Goal: Task Accomplishment & Management: Manage account settings

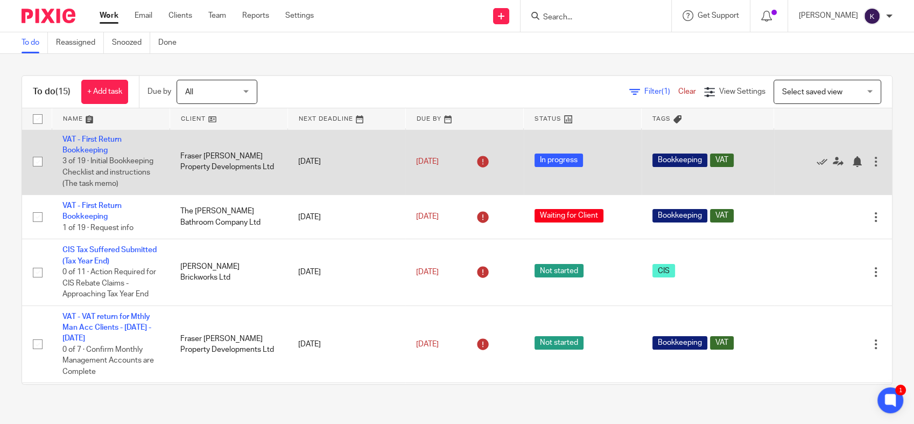
scroll to position [629, 0]
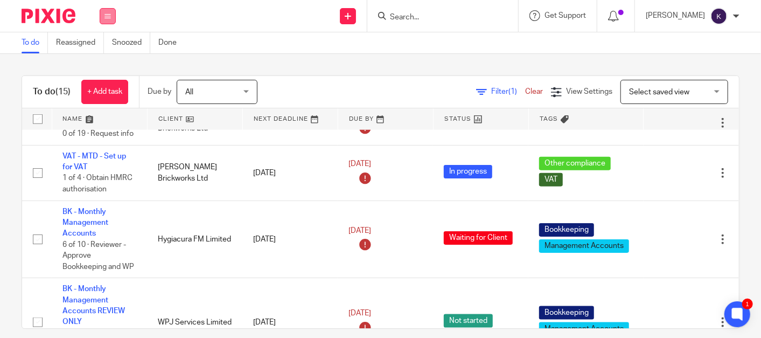
click at [110, 14] on button at bounding box center [108, 16] width 16 height 16
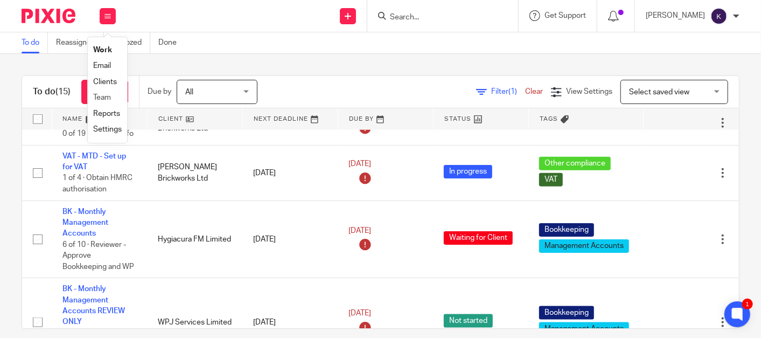
click at [114, 100] on li "Team" at bounding box center [107, 98] width 29 height 16
click at [106, 96] on link "Team" at bounding box center [102, 98] width 18 height 8
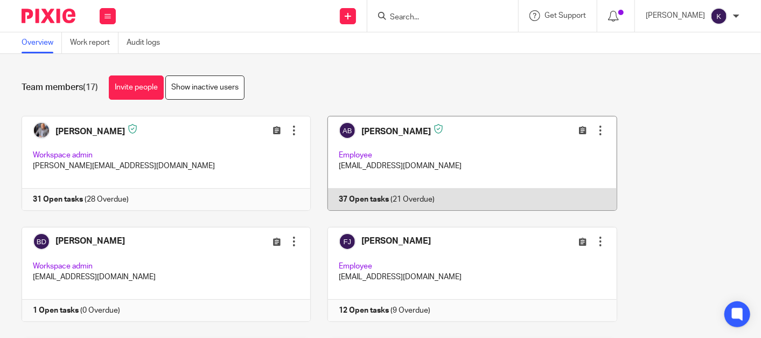
click at [415, 166] on link at bounding box center [464, 163] width 306 height 95
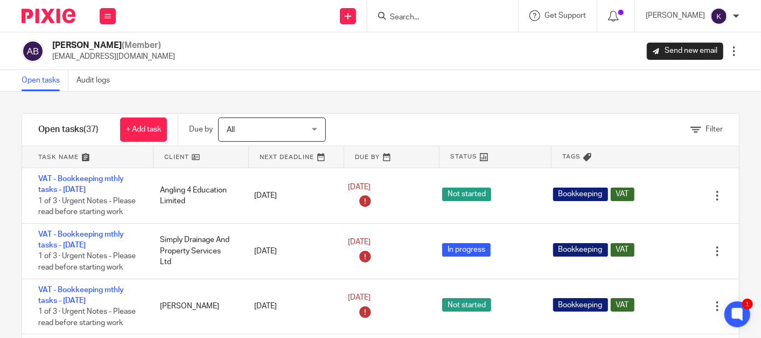
click at [244, 122] on span "All" at bounding box center [266, 129] width 79 height 23
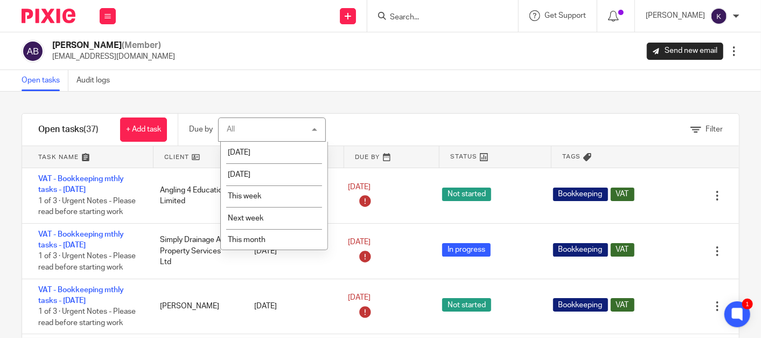
click at [240, 124] on div "All All" at bounding box center [272, 129] width 108 height 24
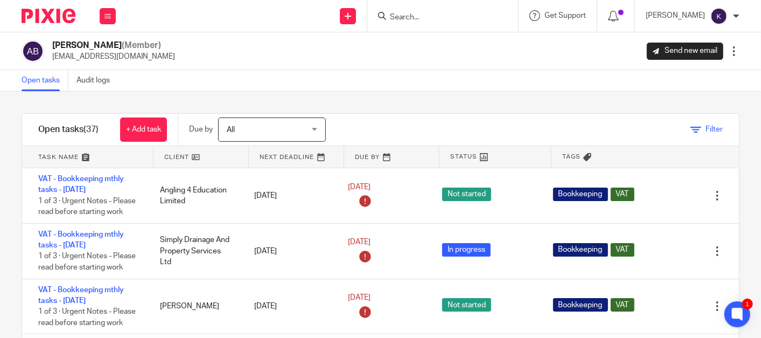
click at [705, 128] on span "Filter" at bounding box center [713, 129] width 17 height 8
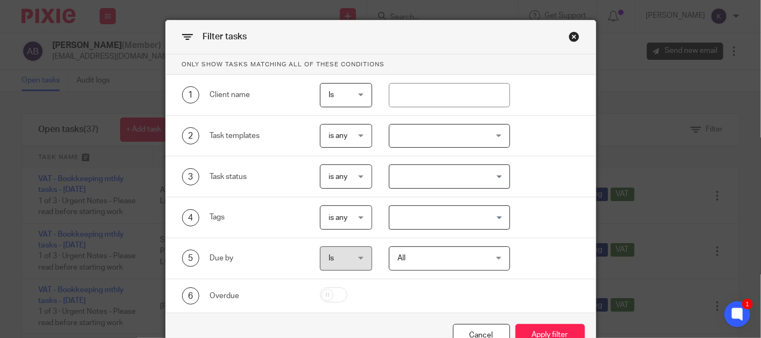
scroll to position [60, 0]
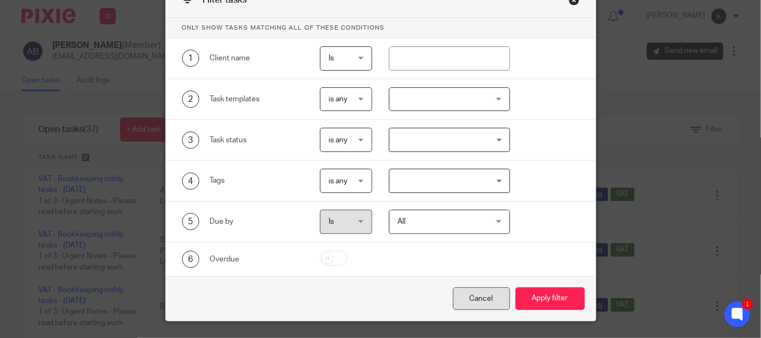
click at [472, 295] on div "Cancel" at bounding box center [481, 298] width 57 height 23
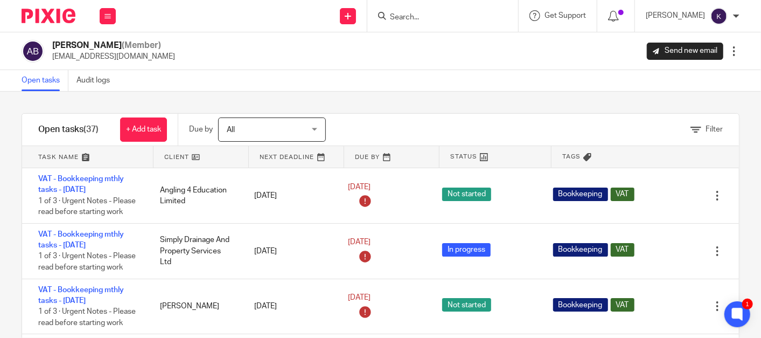
click at [467, 11] on form at bounding box center [446, 15] width 115 height 13
click at [466, 18] on input "Search" at bounding box center [437, 18] width 97 height 10
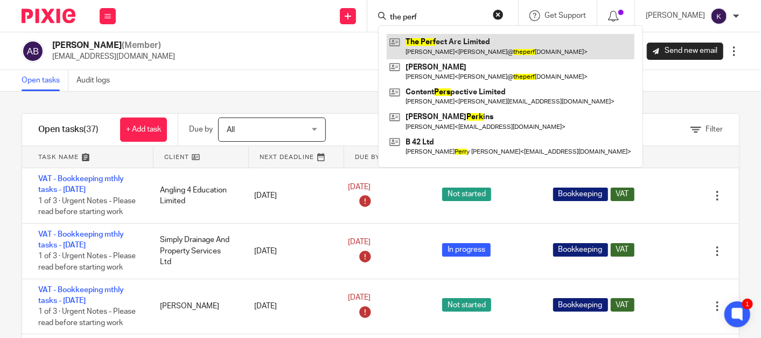
type input "the perf"
click at [509, 44] on link at bounding box center [511, 46] width 248 height 25
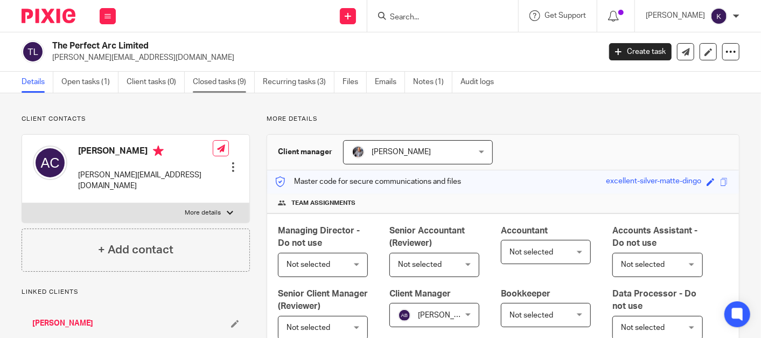
click at [232, 78] on link "Closed tasks (9)" at bounding box center [224, 82] width 62 height 21
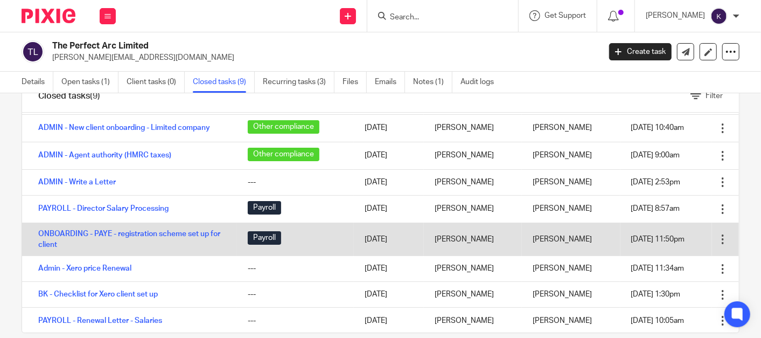
scroll to position [51, 0]
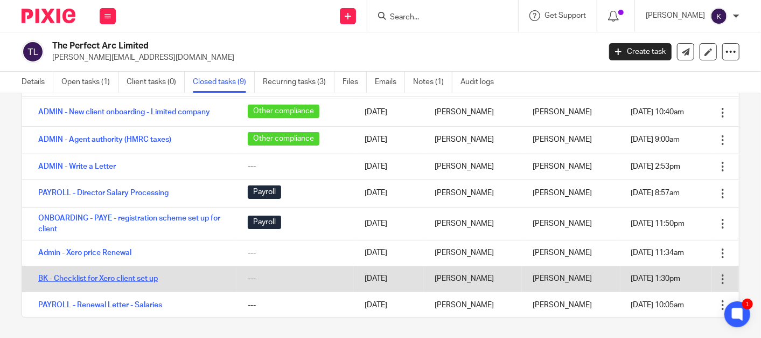
click at [108, 276] on link "BK - Checklist for Xero client set up" at bounding box center [98, 279] width 120 height 8
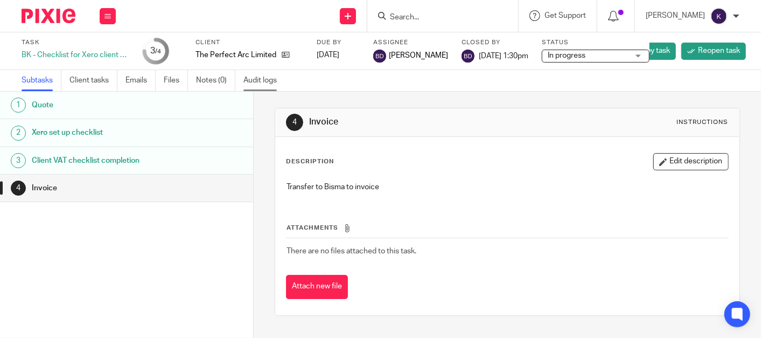
click at [259, 78] on link "Audit logs" at bounding box center [263, 80] width 41 height 21
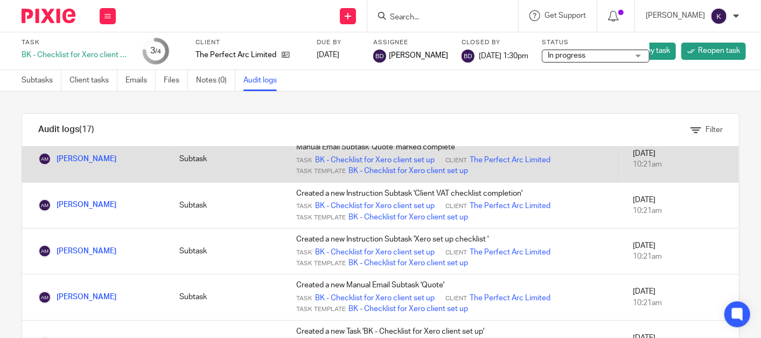
scroll to position [603, 0]
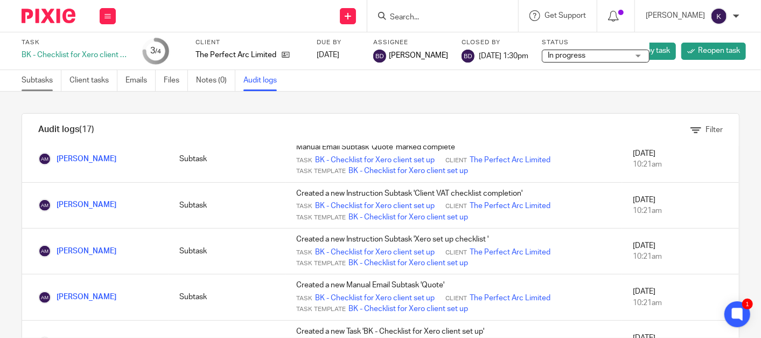
click at [48, 83] on link "Subtasks" at bounding box center [42, 80] width 40 height 21
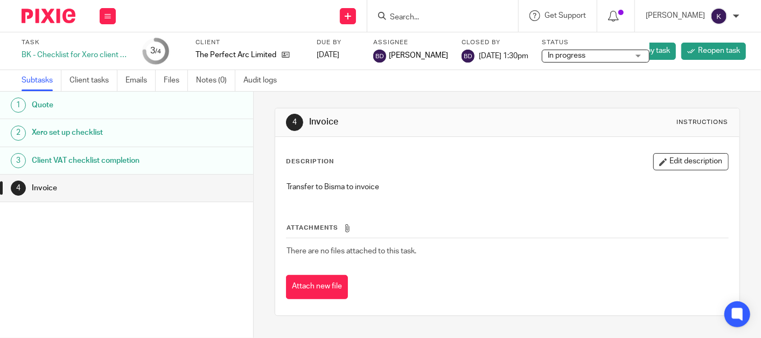
click at [95, 127] on h1 "Xero set up checklist" at bounding box center [102, 132] width 141 height 16
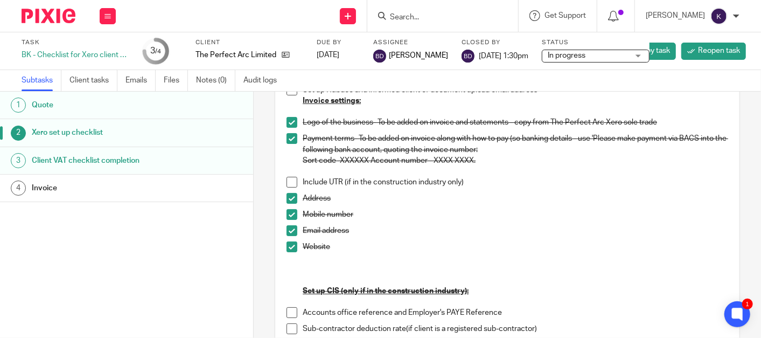
scroll to position [239, 0]
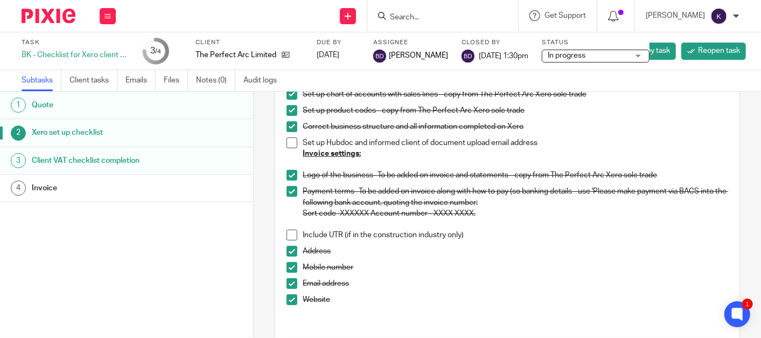
click at [389, 252] on p "Address" at bounding box center [515, 251] width 425 height 11
click at [418, 230] on p "Include UTR (if in the construction industry only)" at bounding box center [515, 234] width 425 height 11
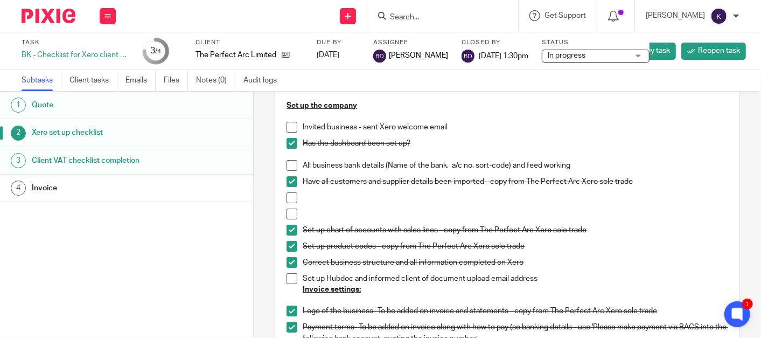
scroll to position [120, 0]
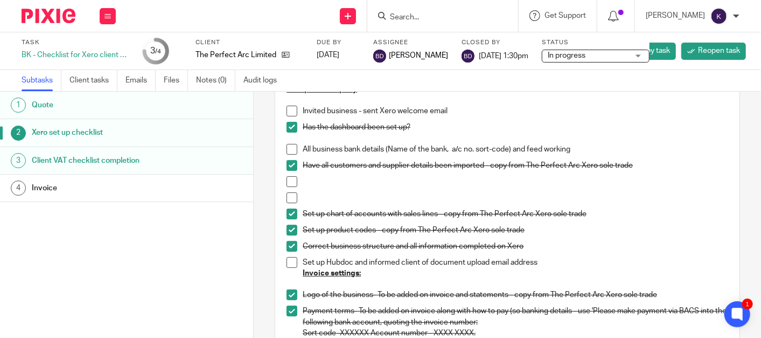
click at [581, 209] on p "Set up chart of accounts with sales lines - copy from The Perfect Arc Xero sole…" at bounding box center [515, 213] width 425 height 11
click at [289, 212] on span at bounding box center [291, 213] width 11 height 11
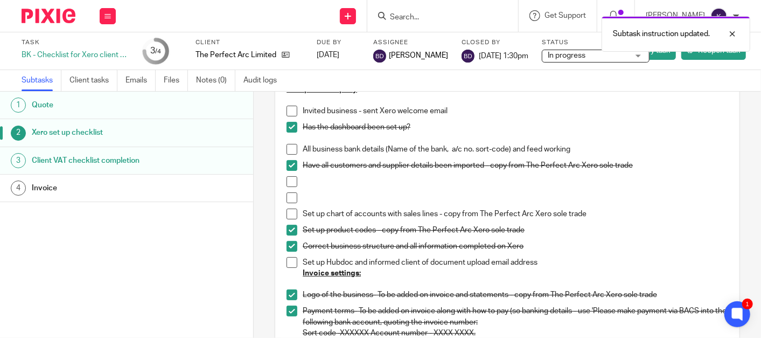
click at [604, 225] on p "Set up product codes - copy from The Perfect Arc Xero sole trade" at bounding box center [515, 230] width 425 height 11
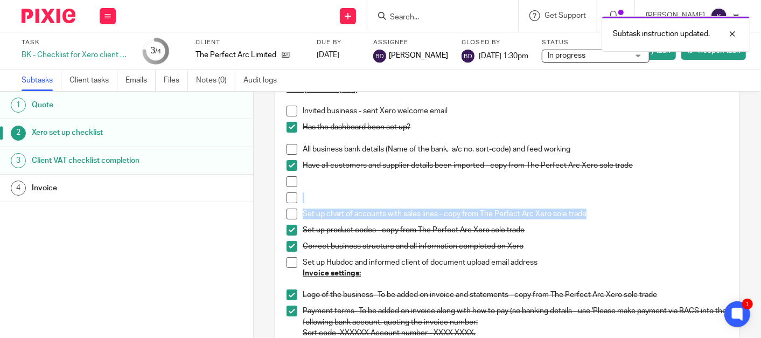
drag, startPoint x: 584, startPoint y: 211, endPoint x: 492, endPoint y: 205, distance: 92.3
click at [492, 205] on ul "Invited business - sent Xero welcome email Has the dashboard been set up? All b…" at bounding box center [506, 312] width 441 height 412
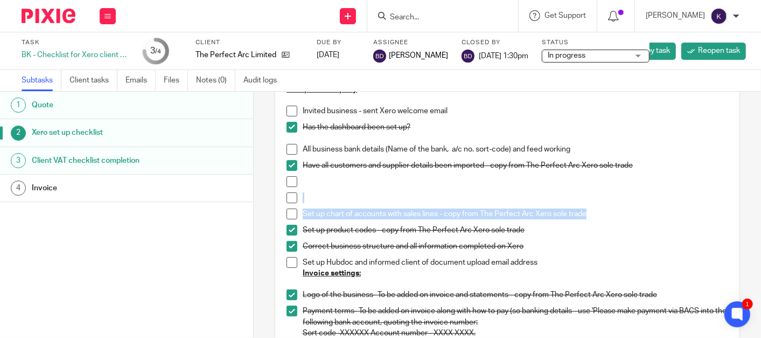
drag, startPoint x: 492, startPoint y: 205, endPoint x: 602, endPoint y: 215, distance: 110.3
click at [602, 215] on p "Set up chart of accounts with sales lines - copy from The Perfect Arc Xero sole…" at bounding box center [515, 213] width 425 height 11
click at [572, 214] on p "Set up chart of accounts with sales lines - copy from The Perfect Arc Xero sole…" at bounding box center [515, 213] width 425 height 11
click at [595, 218] on p "Set up chart of accounts with sales lines - copy from The Perfect Arc Xero sole…" at bounding box center [515, 213] width 425 height 11
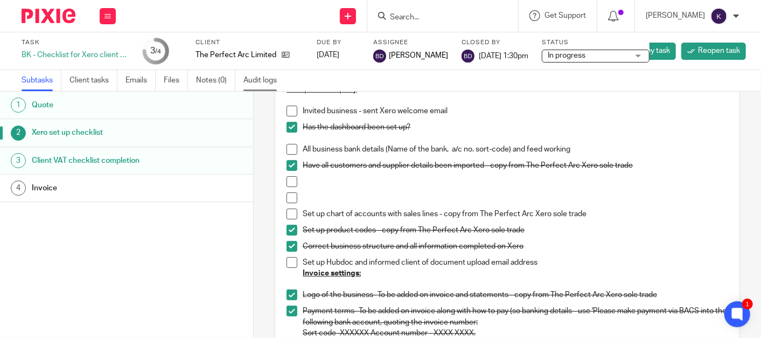
click at [252, 76] on link "Audit logs" at bounding box center [263, 80] width 41 height 21
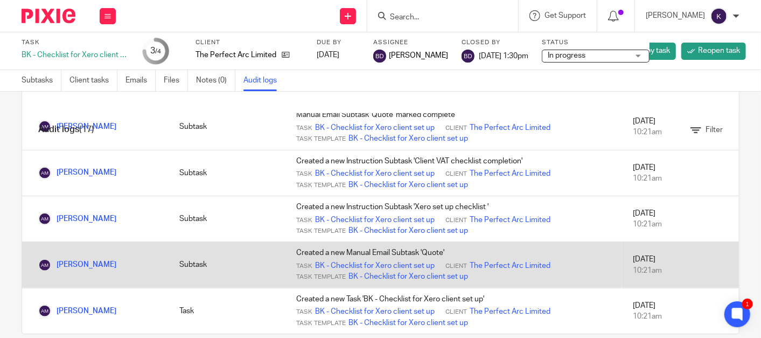
scroll to position [49, 0]
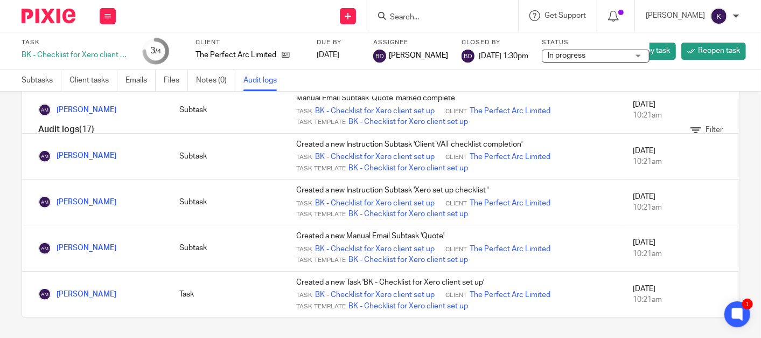
click at [188, 326] on div "Audit logs (17) Filter Filter Audit Logs Only show logs matching all of these c…" at bounding box center [380, 215] width 761 height 246
click at [318, 321] on div "Audit logs (17) Filter Filter Audit Logs Only show logs matching all of these c…" at bounding box center [380, 215] width 761 height 246
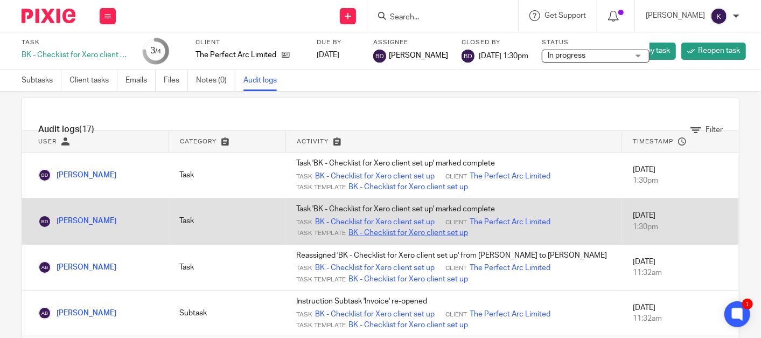
scroll to position [0, 0]
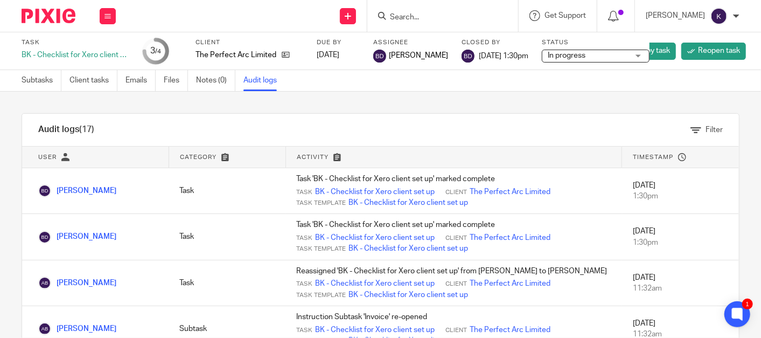
click at [414, 119] on div "Filter" at bounding box center [396, 130] width 684 height 32
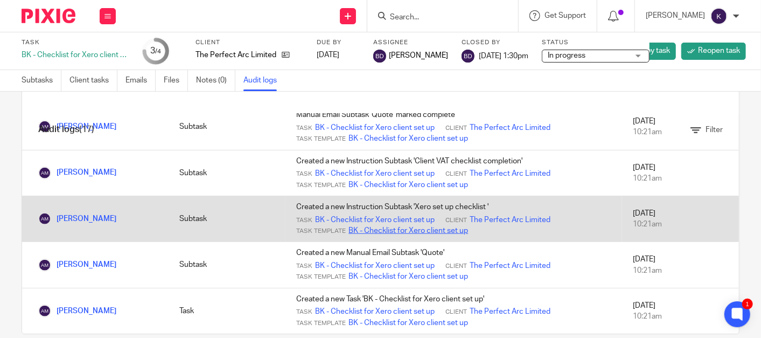
scroll to position [49, 0]
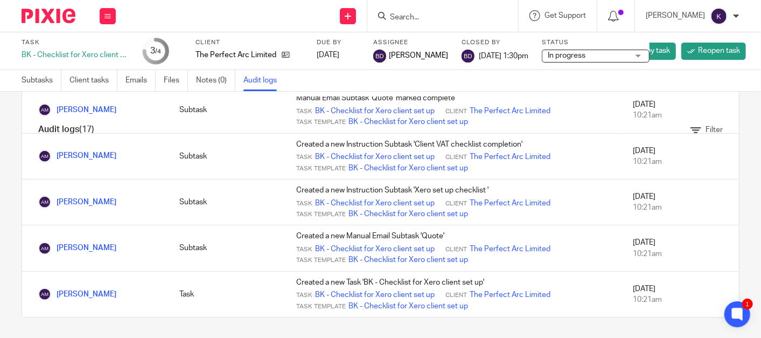
click at [326, 323] on div "Audit logs (17) Filter Filter Audit Logs Only show logs matching all of these c…" at bounding box center [380, 215] width 761 height 246
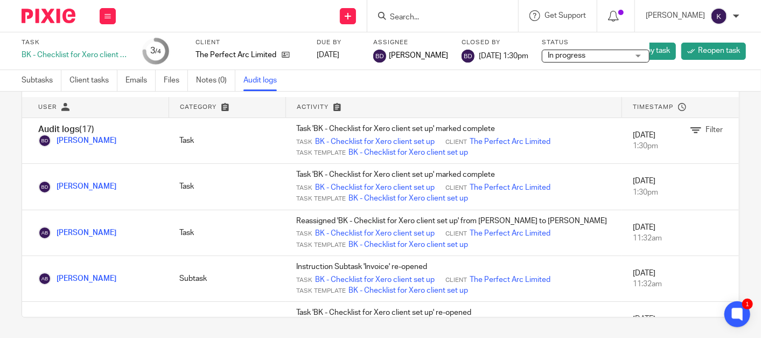
scroll to position [0, 0]
click at [438, 89] on div "Subtasks Client tasks Emails Files Notes (0) Audit logs" at bounding box center [380, 81] width 761 height 22
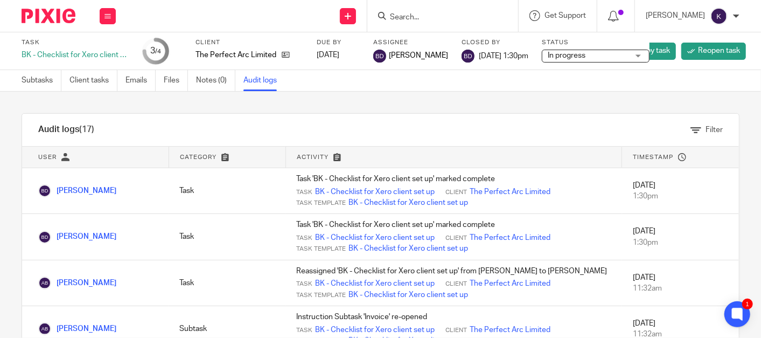
click at [74, 27] on div at bounding box center [44, 16] width 89 height 32
click at [68, 15] on img at bounding box center [49, 16] width 54 height 15
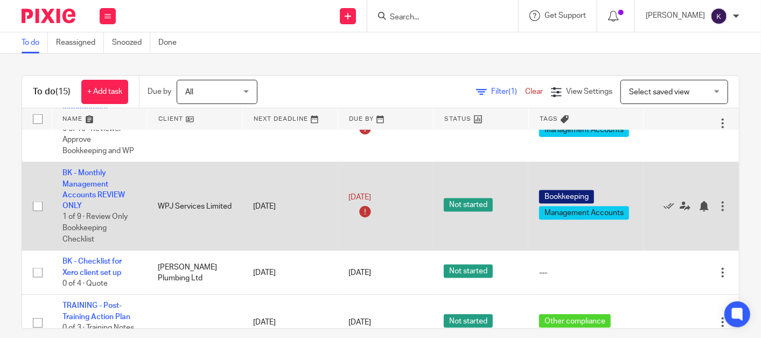
scroll to position [837, 0]
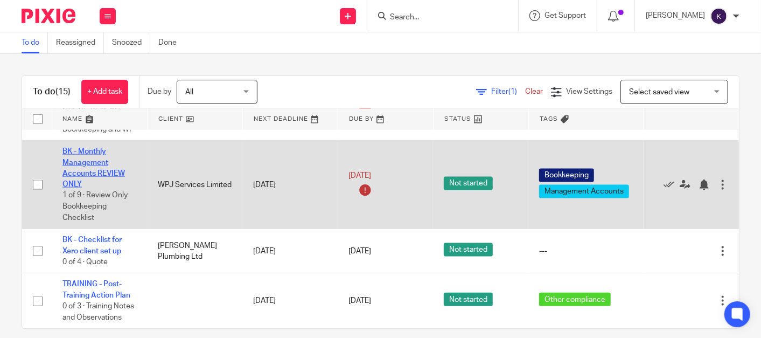
click at [86, 179] on link "BK - Monthly Management Accounts REVIEW ONLY" at bounding box center [93, 168] width 62 height 40
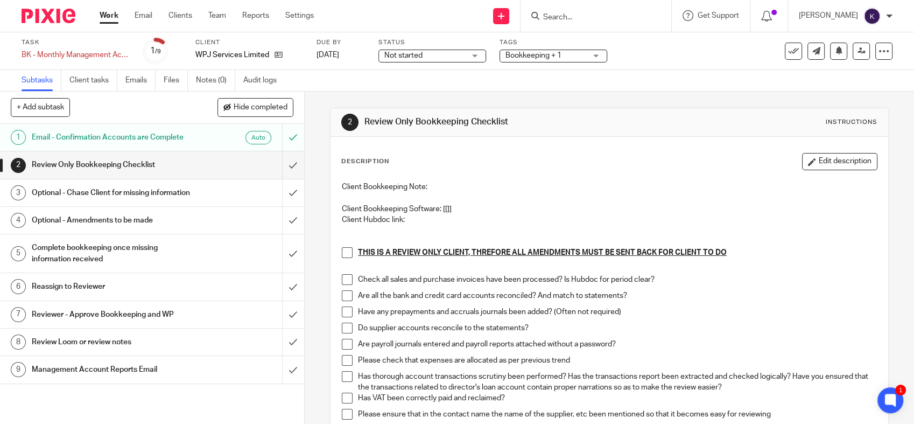
click at [342, 252] on span at bounding box center [347, 252] width 11 height 11
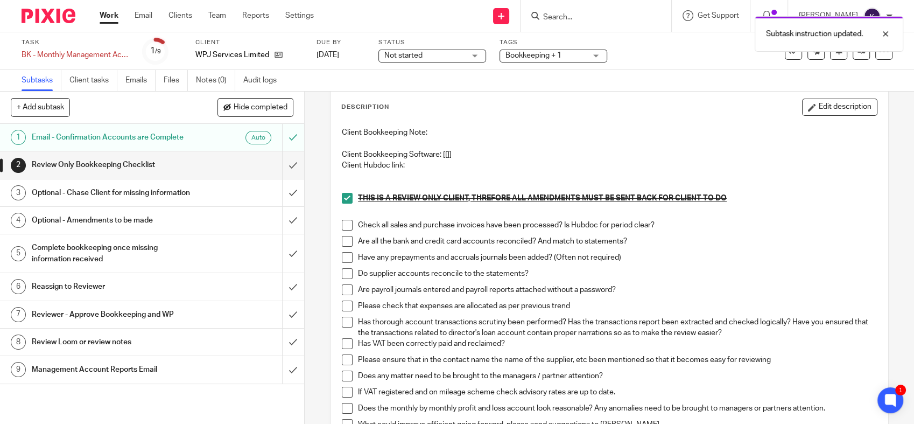
scroll to position [120, 0]
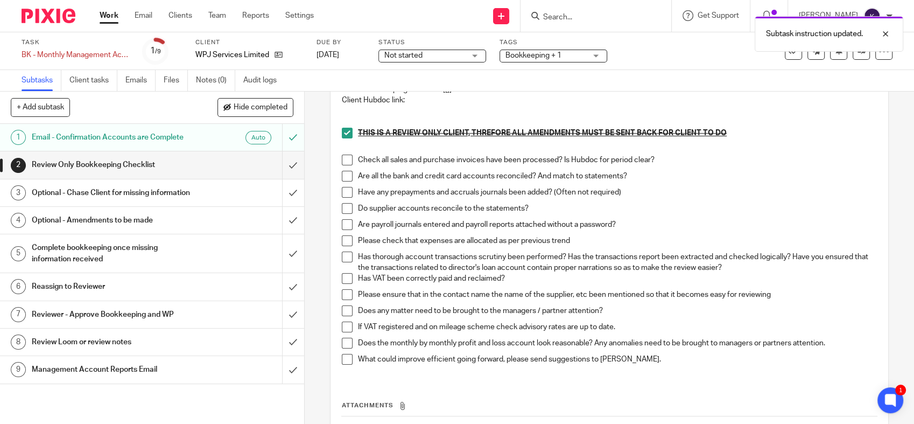
click at [349, 153] on p at bounding box center [609, 149] width 535 height 11
click at [344, 162] on span at bounding box center [347, 160] width 11 height 11
click at [342, 177] on span at bounding box center [347, 176] width 11 height 11
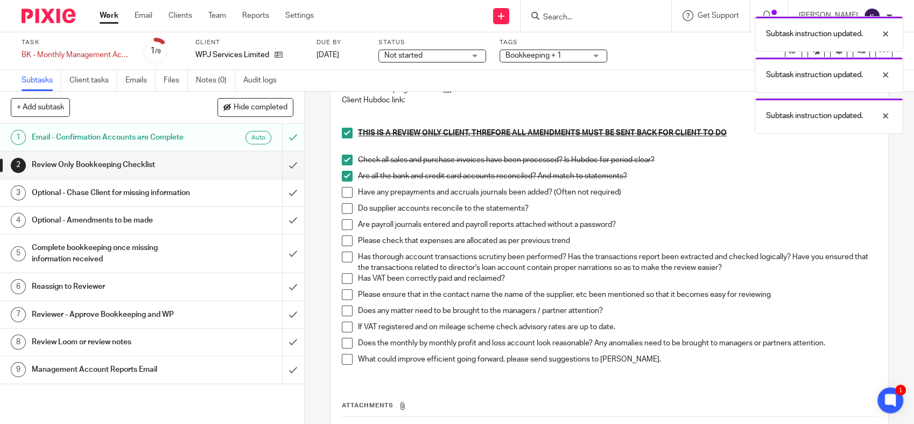
click at [342, 193] on span at bounding box center [347, 192] width 11 height 11
click at [342, 214] on li "Do supplier accounts reconcile to the statements?" at bounding box center [609, 211] width 535 height 16
click at [342, 235] on span at bounding box center [347, 240] width 11 height 11
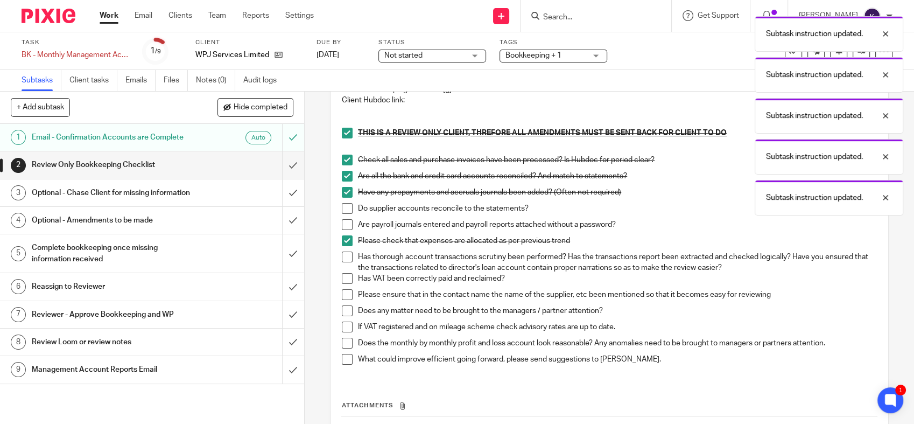
click at [347, 205] on span at bounding box center [347, 208] width 11 height 11
click at [342, 224] on span at bounding box center [347, 224] width 11 height 11
click at [342, 252] on span at bounding box center [347, 256] width 11 height 11
click at [343, 279] on span at bounding box center [347, 278] width 11 height 11
click at [342, 300] on li "Please ensure that in the contact name the name of the supplier, etc been menti…" at bounding box center [609, 297] width 535 height 16
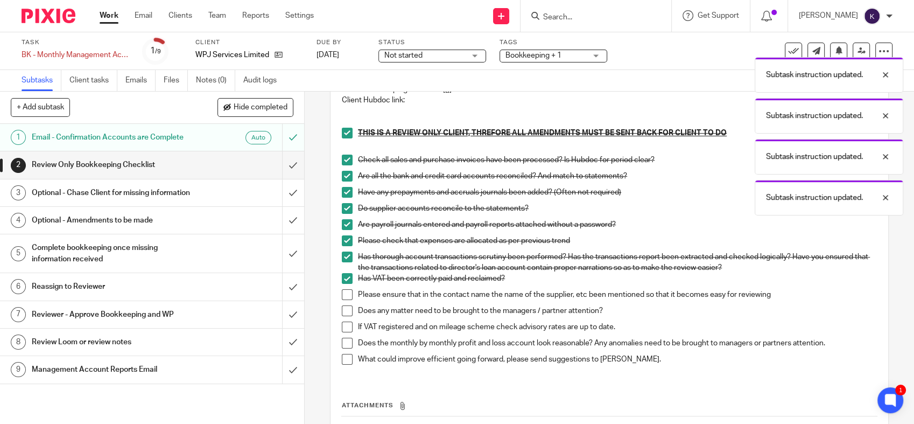
click at [345, 299] on span at bounding box center [347, 294] width 11 height 11
click at [344, 309] on span at bounding box center [347, 310] width 11 height 11
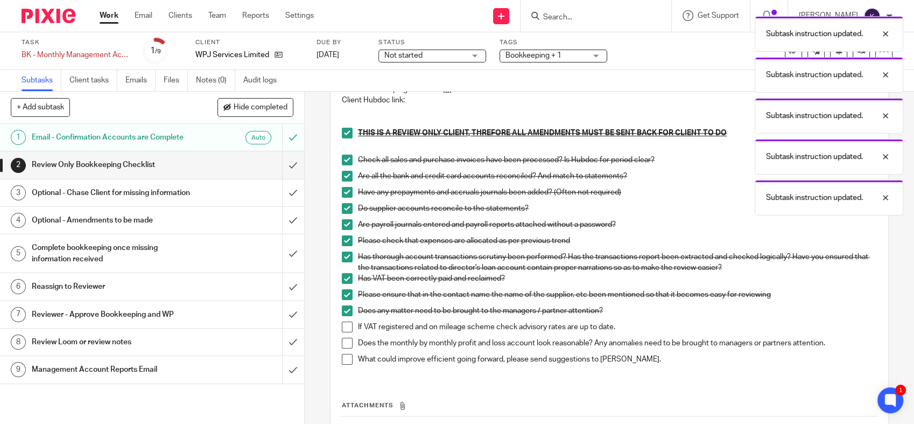
click at [342, 327] on span at bounding box center [347, 326] width 11 height 11
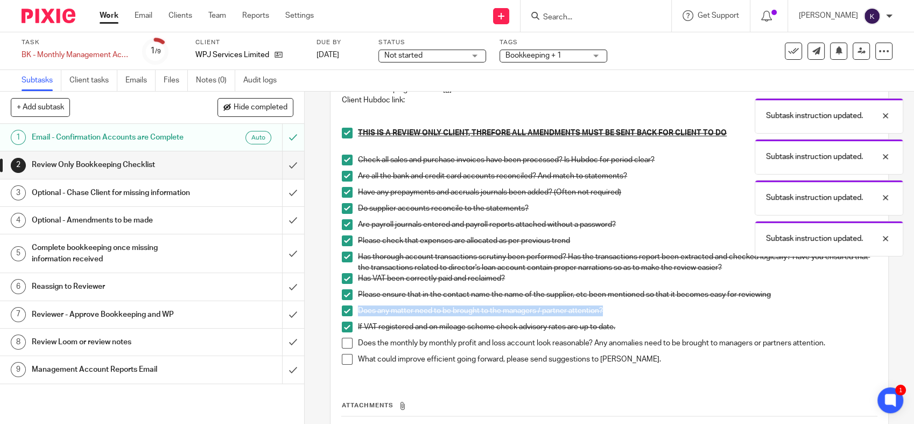
click at [343, 337] on span at bounding box center [347, 343] width 11 height 11
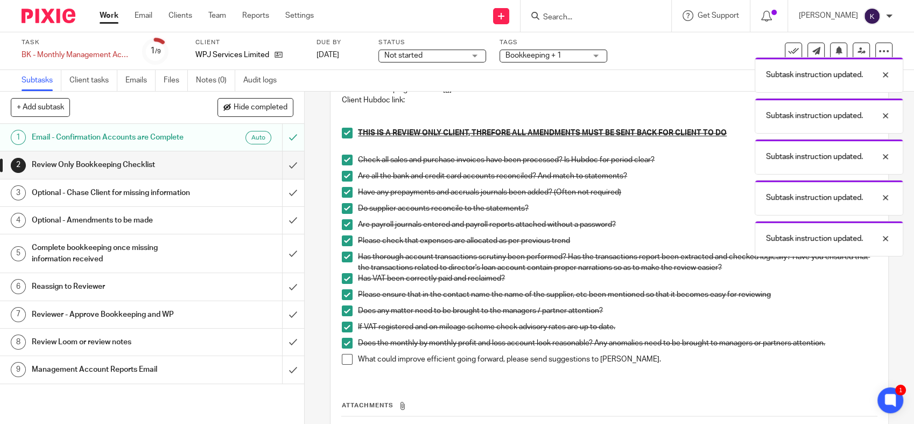
click at [346, 337] on span at bounding box center [347, 359] width 11 height 11
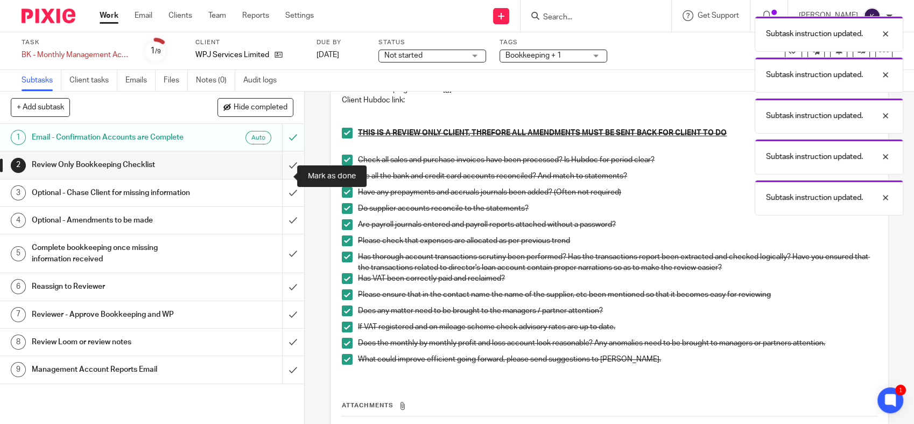
click at [276, 176] on input "submit" at bounding box center [152, 164] width 304 height 27
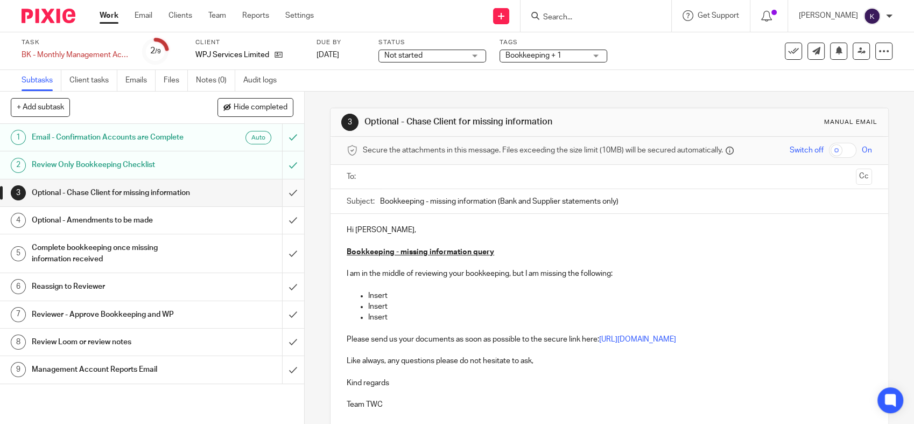
click at [282, 205] on input "submit" at bounding box center [152, 192] width 304 height 27
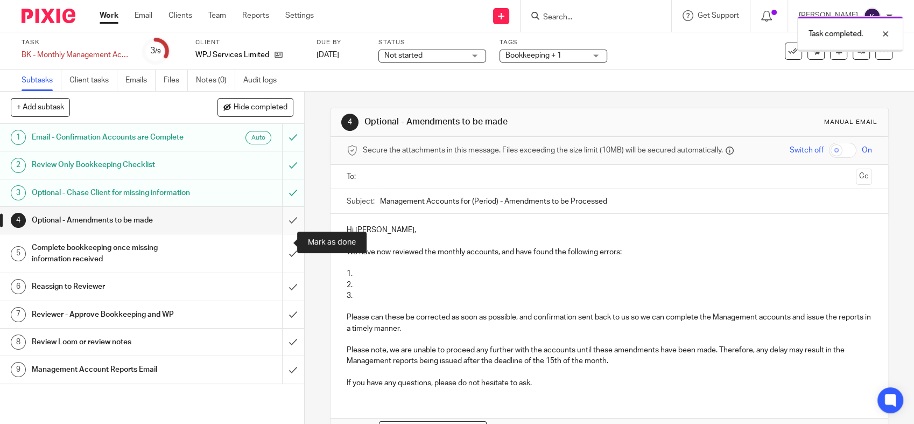
click at [284, 234] on input "submit" at bounding box center [152, 220] width 304 height 27
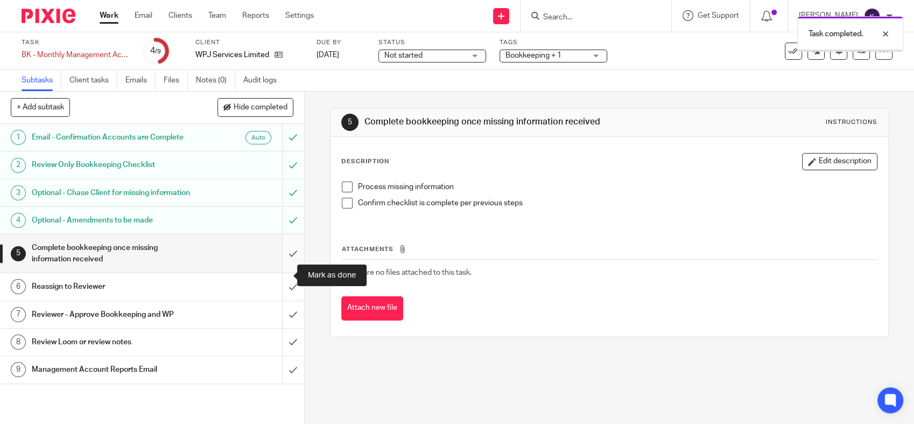
click at [278, 272] on input "submit" at bounding box center [152, 253] width 304 height 38
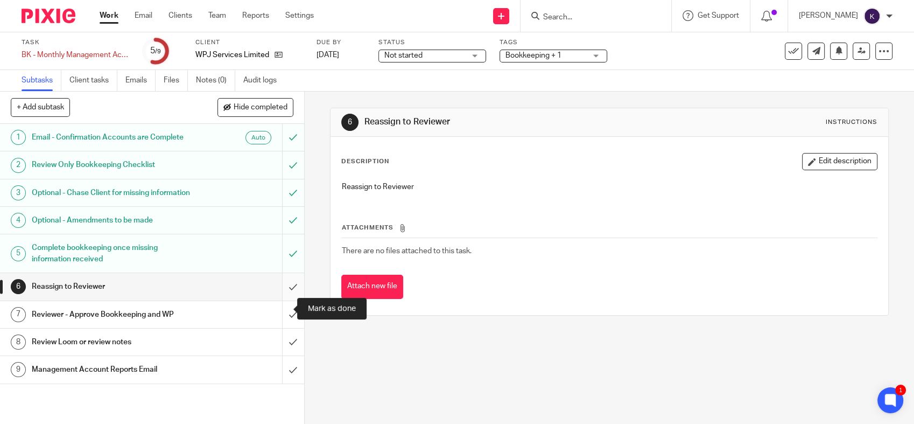
click at [274, 300] on input "submit" at bounding box center [152, 286] width 304 height 27
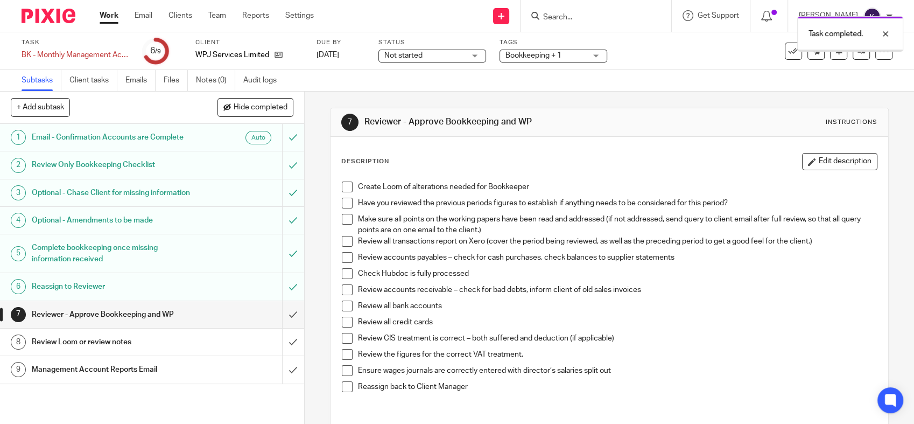
click at [276, 328] on input "submit" at bounding box center [152, 314] width 304 height 27
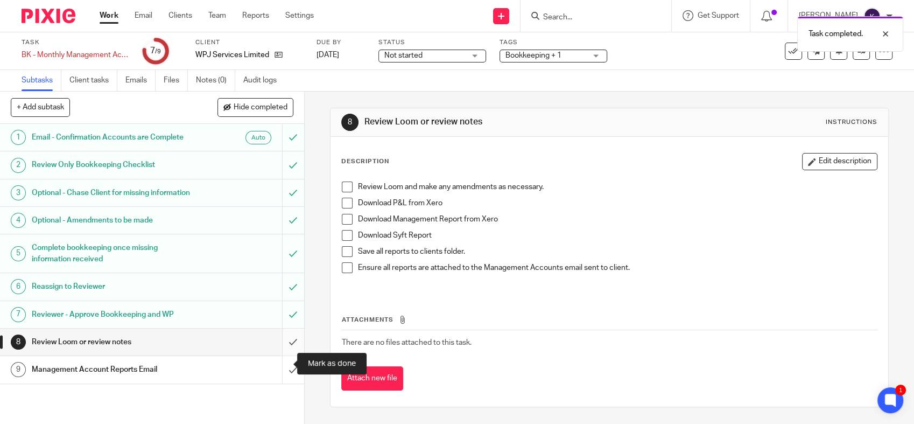
click at [281, 355] on input "submit" at bounding box center [152, 341] width 304 height 27
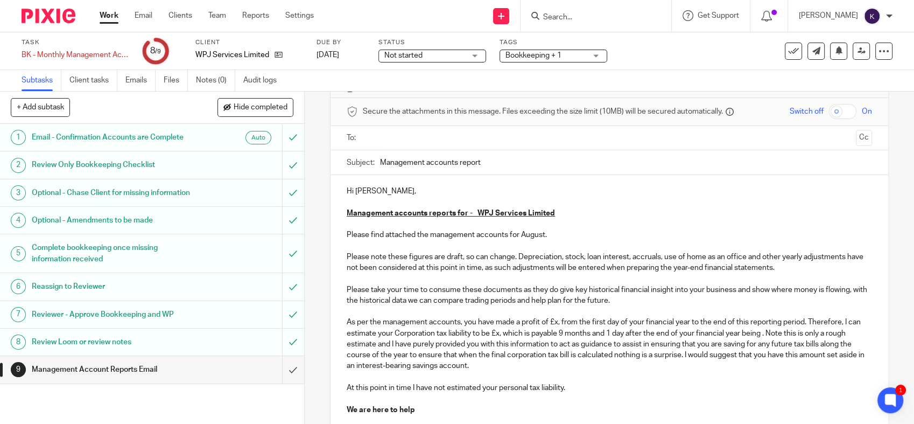
scroll to position [60, 0]
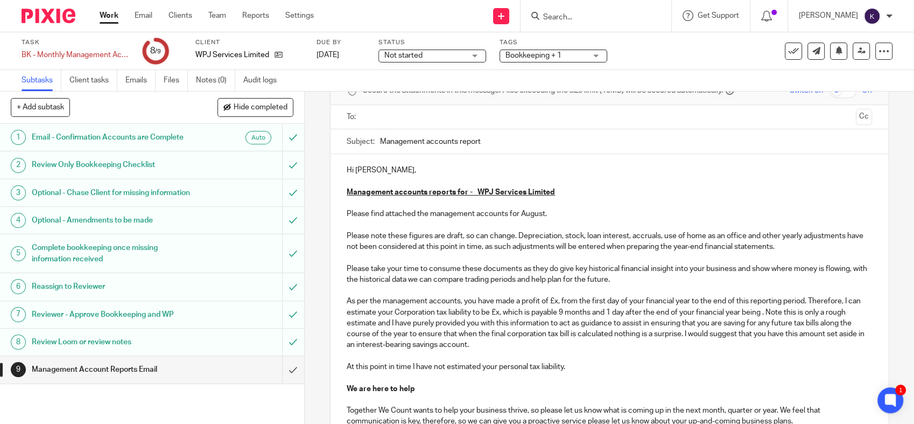
click at [553, 299] on p "Please note these figures are draft, so can change. Depreciation, stock, loan i…" at bounding box center [609, 312] width 525 height 164
click at [551, 313] on p "Please note these figures are draft, so can change. Depreciation, stock, loan i…" at bounding box center [609, 312] width 525 height 164
click at [807, 287] on p "Please note these figures are draft, so can change. Depreciation, stock, loan i…" at bounding box center [609, 312] width 525 height 164
click at [553, 310] on p "Please note these figures are draft, so can change. Depreciation, stock, loan i…" at bounding box center [609, 312] width 525 height 164
click at [634, 339] on p "Please note these figures are draft, so can change. Depreciation, stock, loan i…" at bounding box center [609, 312] width 525 height 164
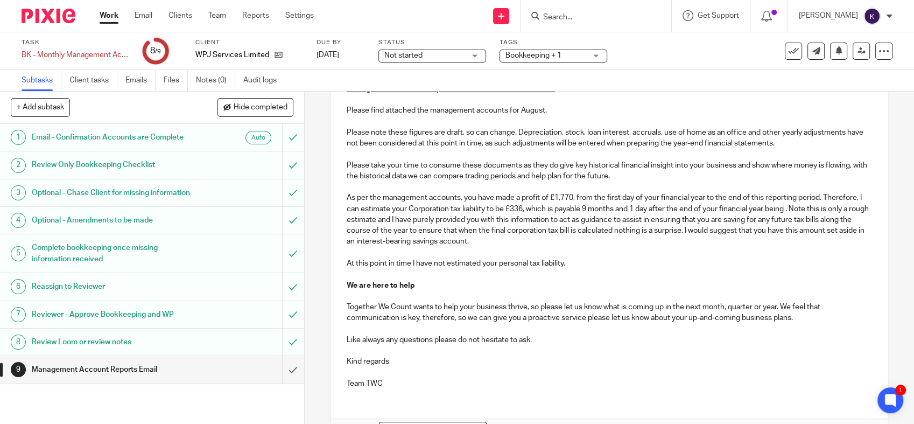
scroll to position [0, 0]
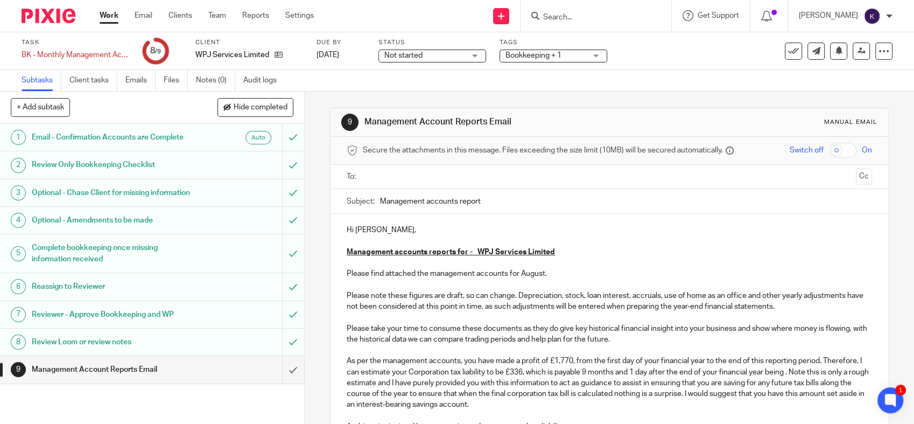
click at [439, 172] on input "text" at bounding box center [609, 177] width 485 height 12
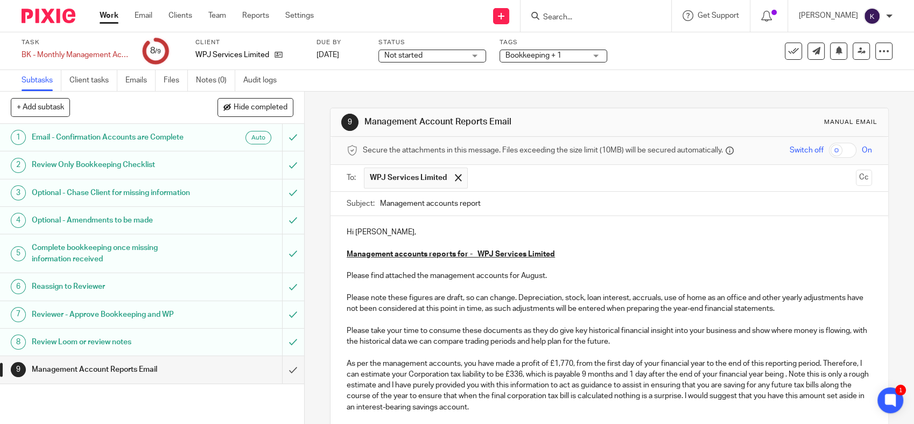
click at [488, 179] on input "text" at bounding box center [662, 177] width 378 height 21
click at [577, 176] on input "text" at bounding box center [708, 177] width 288 height 21
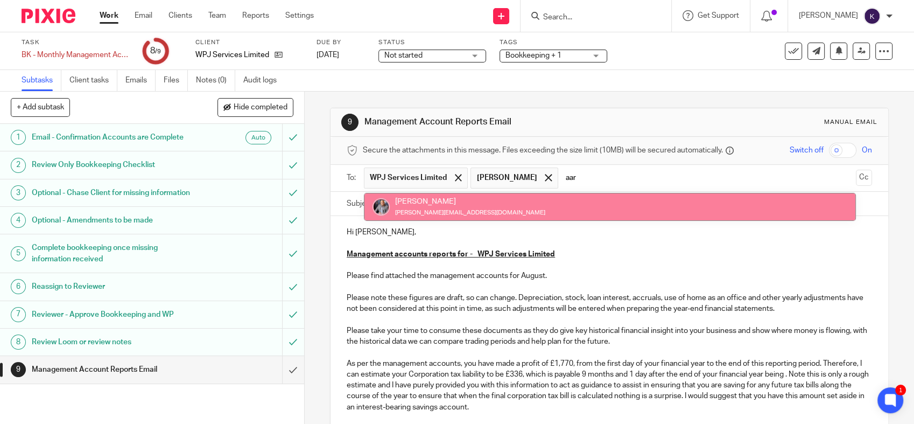
type input "aar"
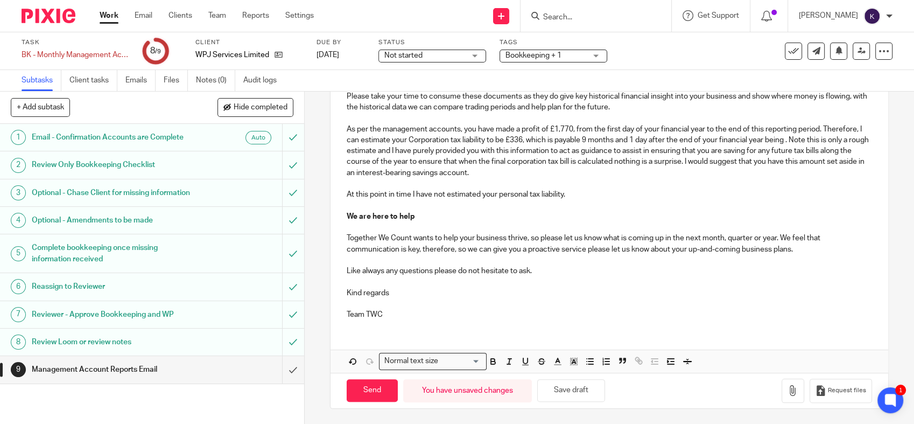
scroll to position [235, 0]
click at [439, 330] on div "Hi William, Management accounts reports for - WPJ Services Limited Please find …" at bounding box center [610, 176] width 558 height 390
click at [480, 316] on p "Team TWC" at bounding box center [609, 314] width 525 height 11
click at [788, 391] on icon "button" at bounding box center [793, 389] width 11 height 11
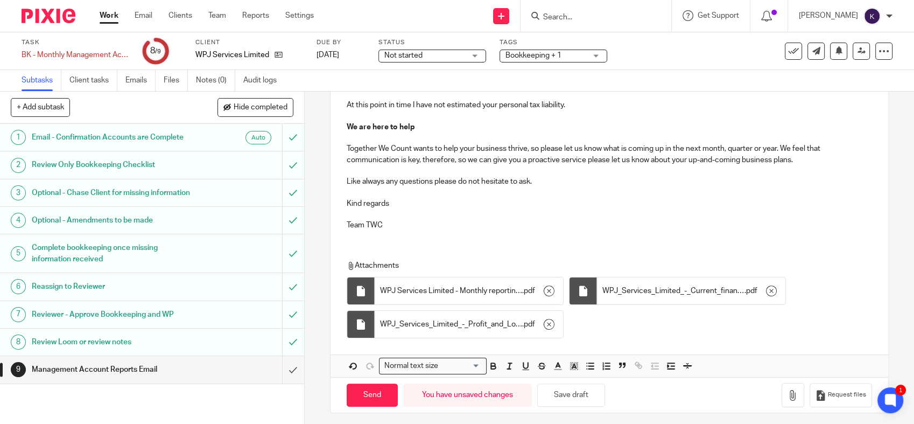
scroll to position [329, 0]
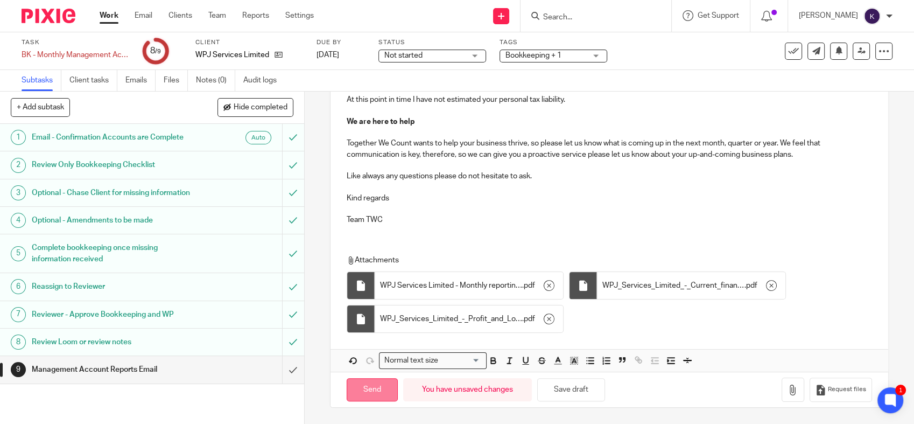
click at [361, 383] on input "Send" at bounding box center [372, 389] width 51 height 23
type input "Sent"
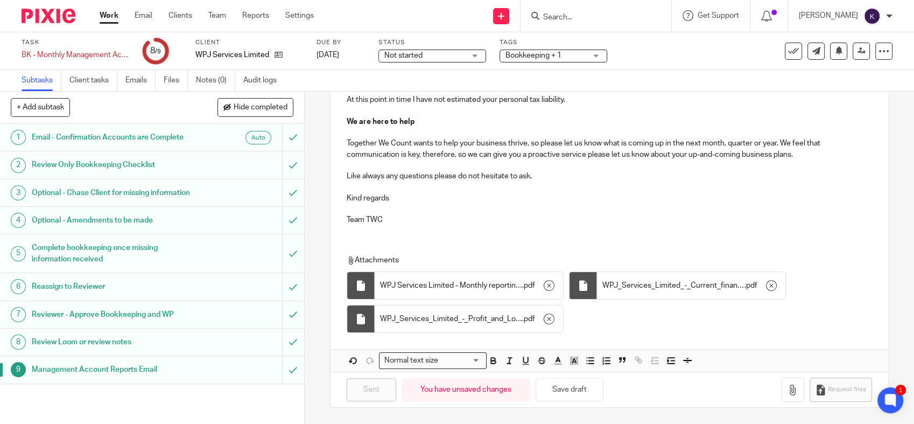
click at [496, 245] on div "Attachments WPJ Services Limited - Monthly reporting August 2025 . pdf WPJ_Serv…" at bounding box center [610, 291] width 558 height 94
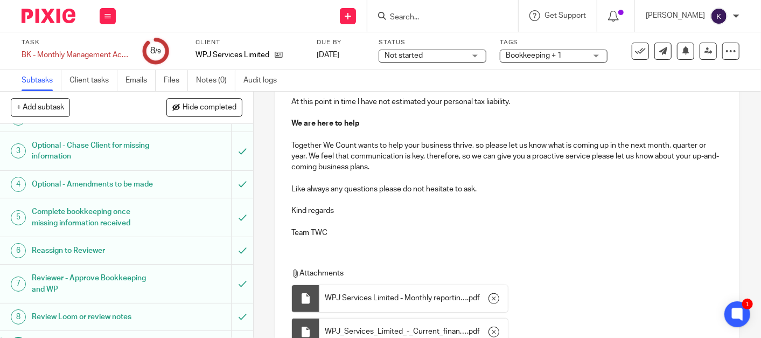
scroll to position [110, 0]
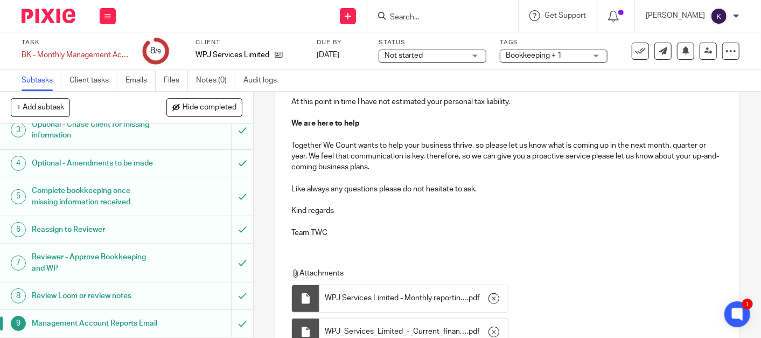
drag, startPoint x: 410, startPoint y: 136, endPoint x: 263, endPoint y: 150, distance: 148.2
click at [263, 150] on div "9 Management Account Reports Email Manual email Secure the attachments in this …" at bounding box center [507, 215] width 507 height 246
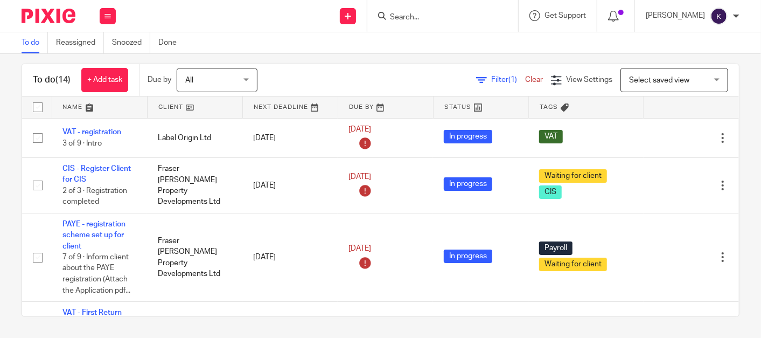
click at [483, 13] on input "Search" at bounding box center [437, 18] width 97 height 10
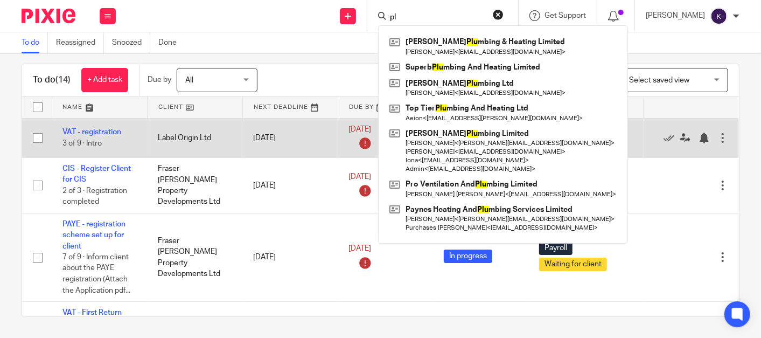
type input "p"
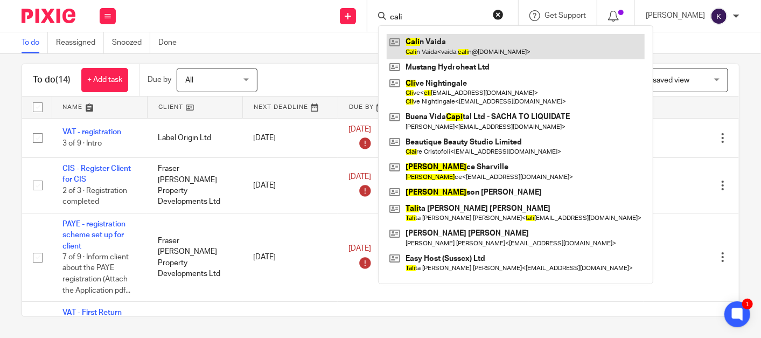
type input "cali"
click at [496, 53] on link at bounding box center [516, 46] width 258 height 25
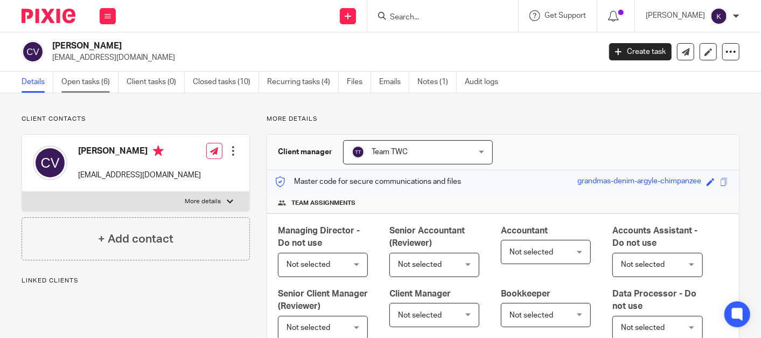
click at [109, 90] on link "Open tasks (6)" at bounding box center [89, 82] width 57 height 21
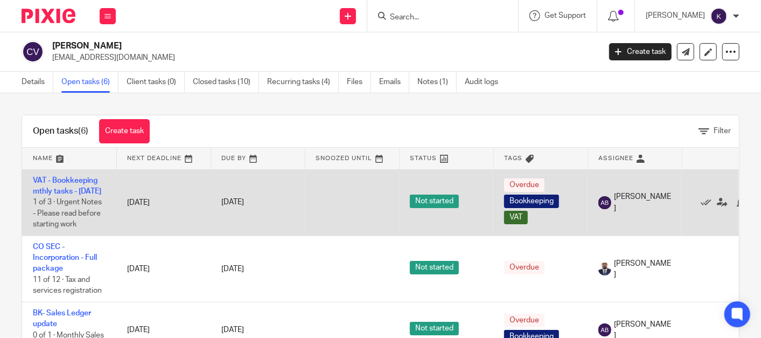
scroll to position [120, 0]
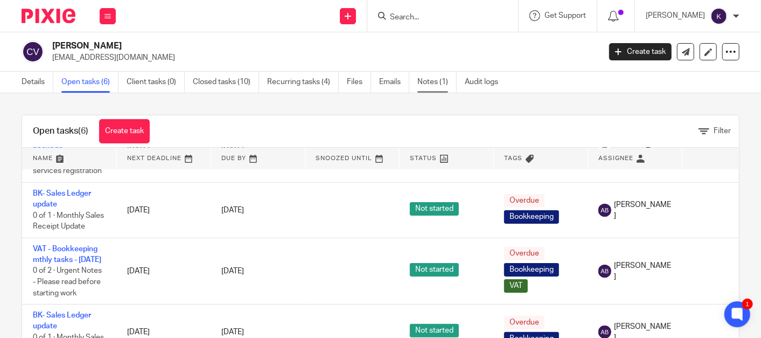
click at [431, 83] on link "Notes (1)" at bounding box center [436, 82] width 39 height 21
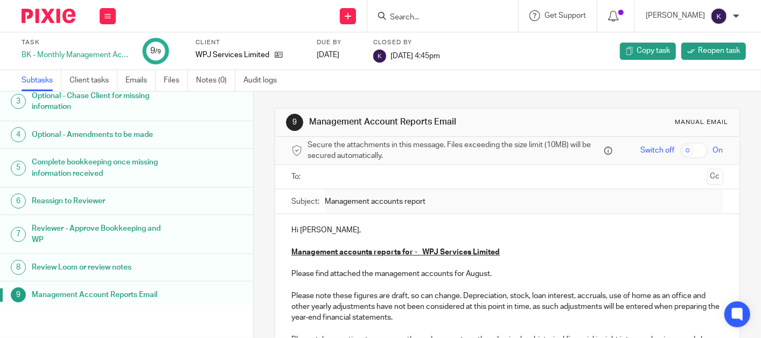
scroll to position [78, 0]
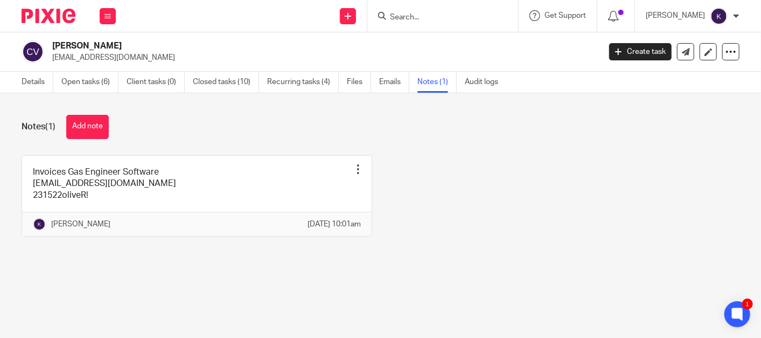
click at [448, 13] on input "Search" at bounding box center [437, 18] width 97 height 10
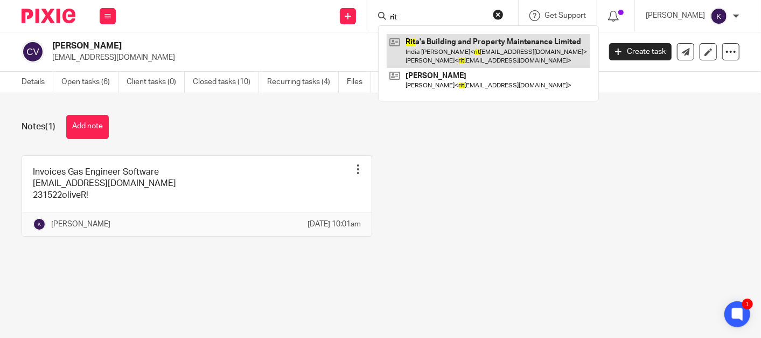
type input "rit"
click at [471, 37] on link at bounding box center [489, 50] width 204 height 33
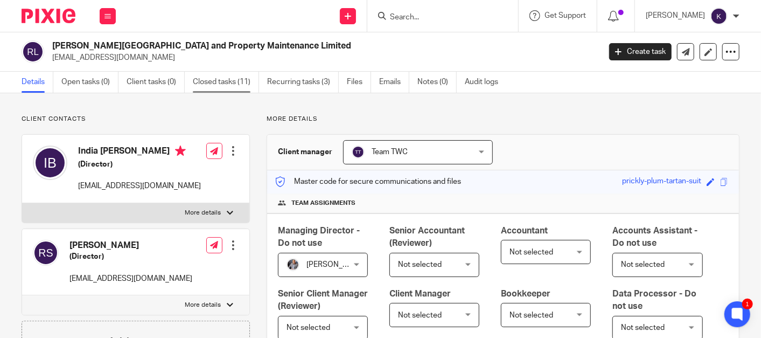
click at [215, 73] on link "Closed tasks (11)" at bounding box center [226, 82] width 66 height 21
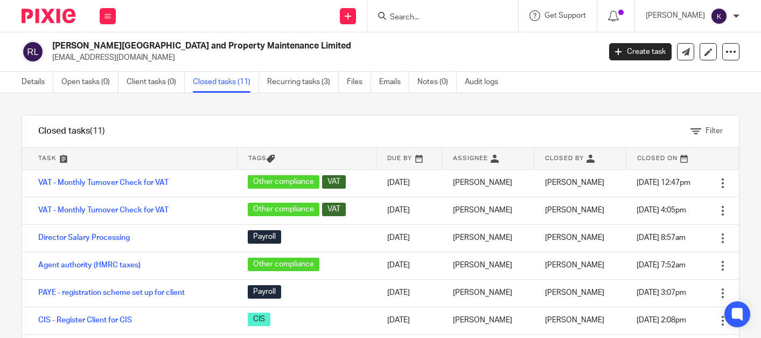
click at [302, 83] on link "Recurring tasks (3)" at bounding box center [303, 82] width 72 height 21
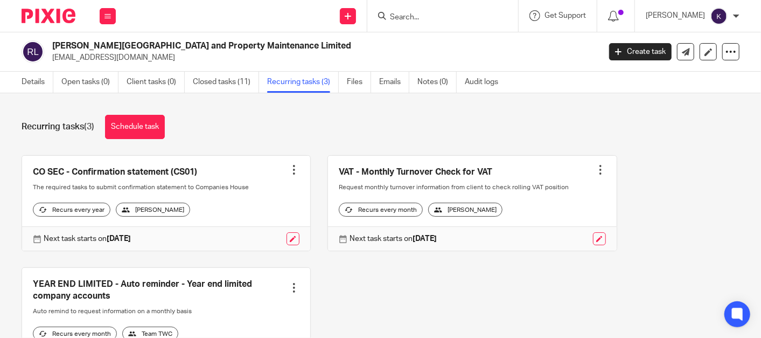
click at [595, 171] on div at bounding box center [600, 169] width 11 height 11
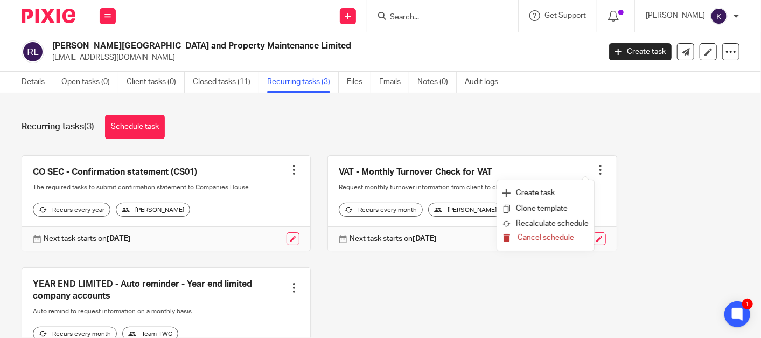
click at [538, 237] on span "Cancel schedule" at bounding box center [545, 238] width 57 height 8
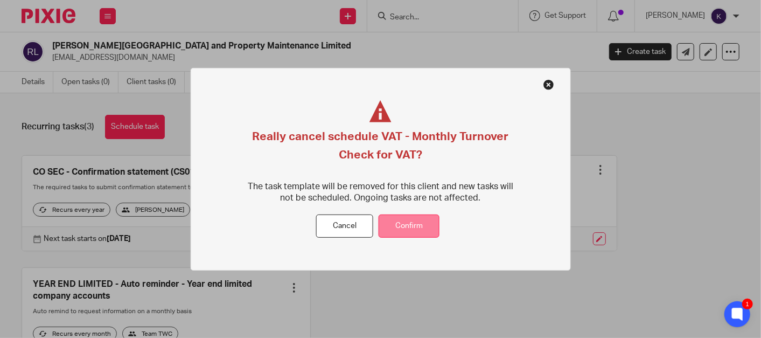
click at [427, 233] on button "Confirm" at bounding box center [408, 225] width 61 height 23
